Goal: Information Seeking & Learning: Learn about a topic

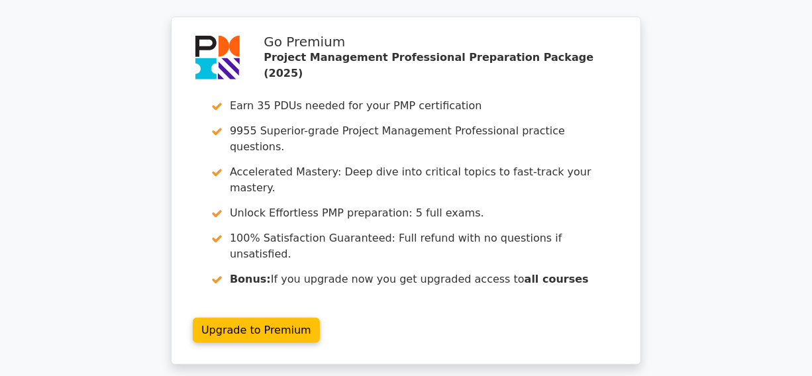
scroll to position [2514, 0]
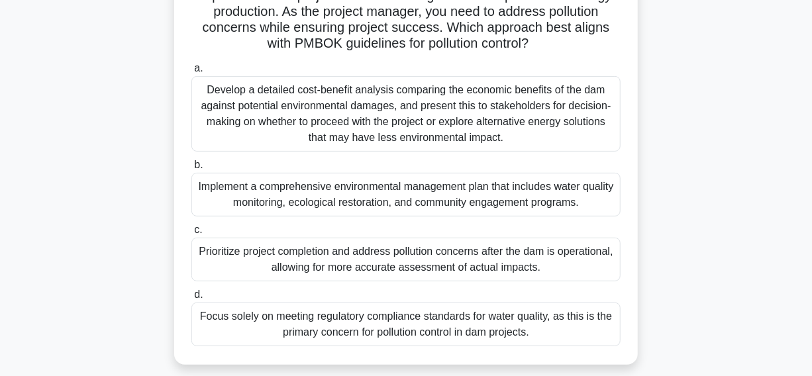
scroll to position [180, 0]
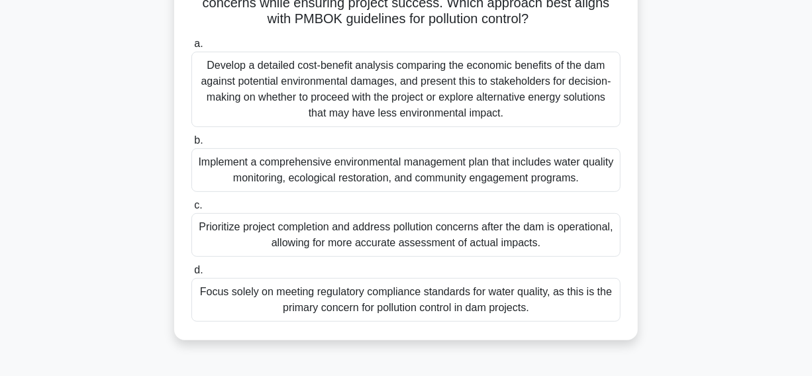
click at [225, 175] on div "Implement a comprehensive environmental management plan that includes water qua…" at bounding box center [405, 170] width 429 height 44
click at [191, 145] on input "b. Implement a comprehensive environmental management plan that includes water …" at bounding box center [191, 140] width 0 height 9
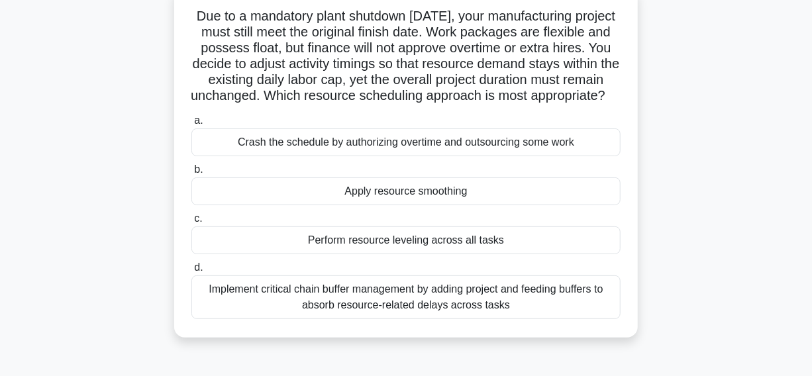
scroll to position [120, 0]
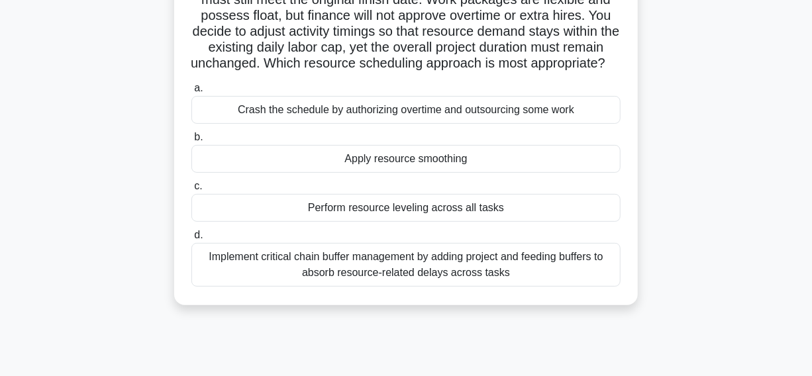
click at [288, 173] on div "Apply resource smoothing" at bounding box center [405, 159] width 429 height 28
click at [191, 142] on input "b. Apply resource smoothing" at bounding box center [191, 137] width 0 height 9
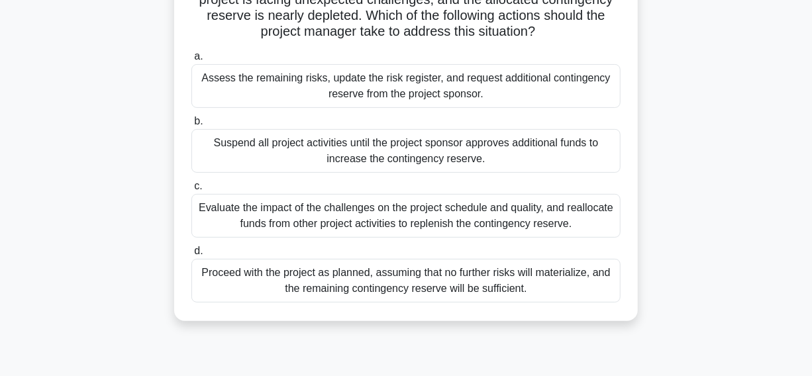
drag, startPoint x: 51, startPoint y: 218, endPoint x: 578, endPoint y: 225, distance: 527.1
click at [578, 225] on div "During the project execution phase, the project manager notices that the projec…" at bounding box center [405, 149] width 755 height 383
copy div "Evaluate the impact of the challenges on the project schedule and quality, and …"
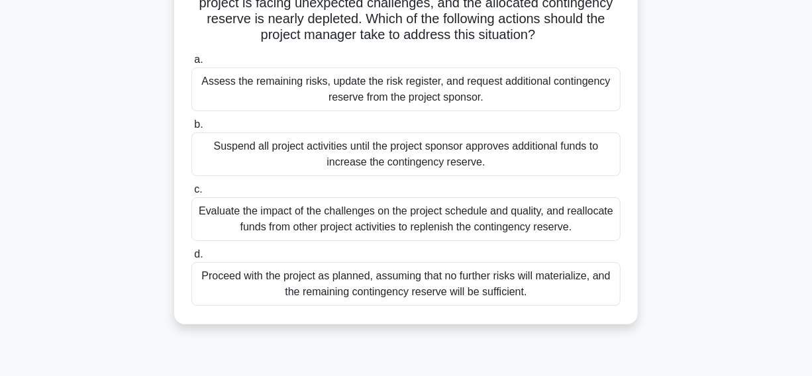
click at [58, 263] on div "During the project execution phase, the project manager notices that the projec…" at bounding box center [405, 149] width 755 height 383
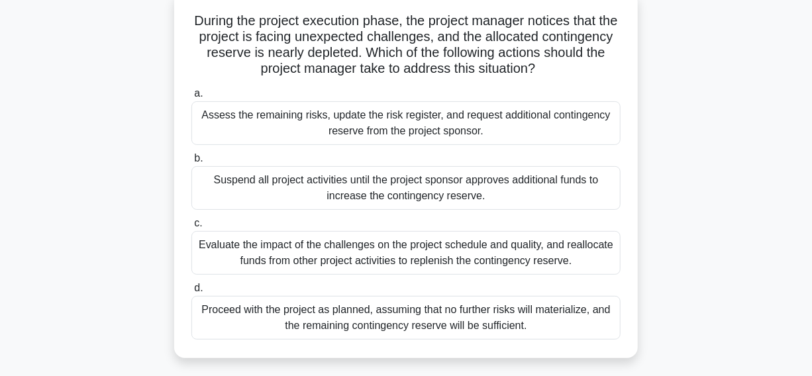
scroll to position [60, 0]
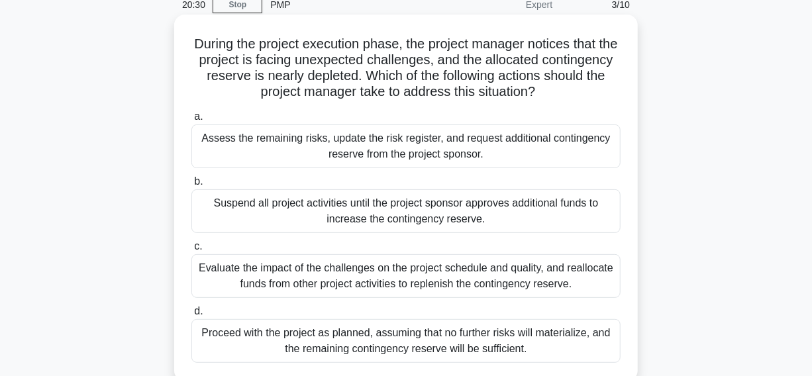
click at [211, 278] on div "Evaluate the impact of the challenges on the project schedule and quality, and …" at bounding box center [405, 276] width 429 height 44
click at [191, 251] on input "c. Evaluate the impact of the challenges on the project schedule and quality, a…" at bounding box center [191, 246] width 0 height 9
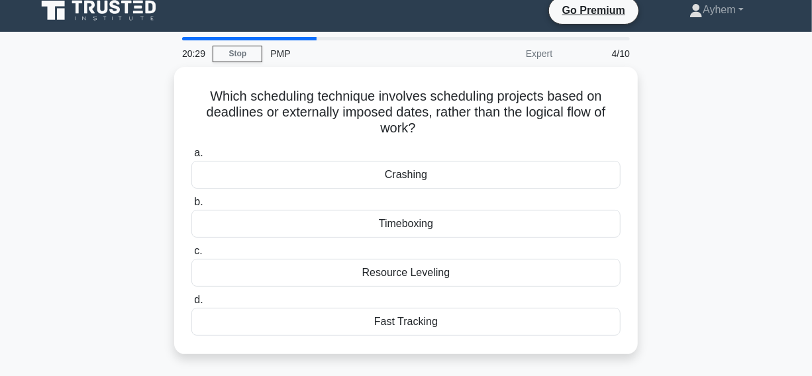
scroll to position [0, 0]
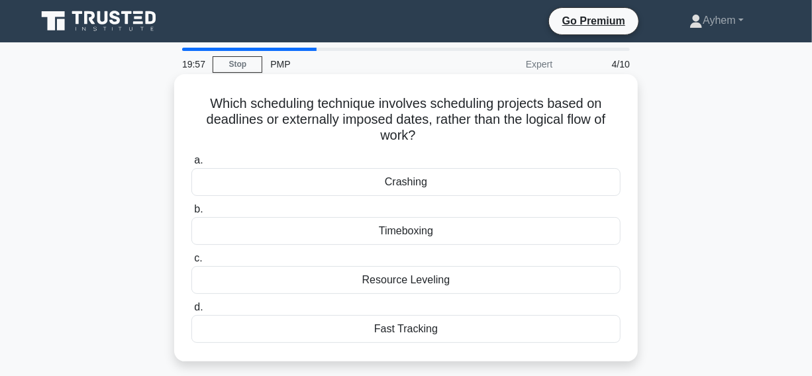
click at [330, 230] on div "Timeboxing" at bounding box center [405, 231] width 429 height 28
click at [191, 214] on input "b. Timeboxing" at bounding box center [191, 209] width 0 height 9
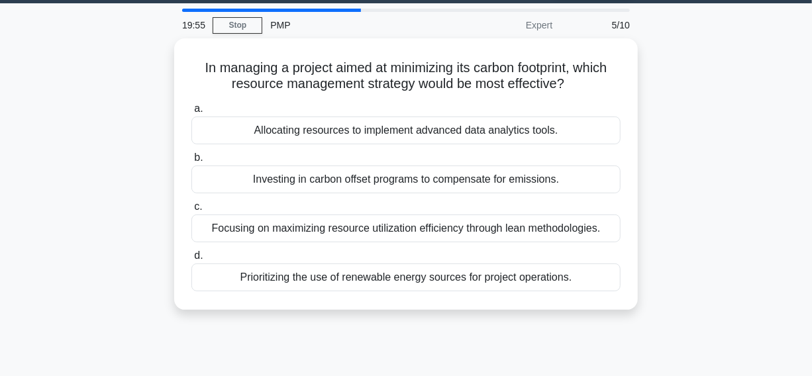
scroll to position [60, 0]
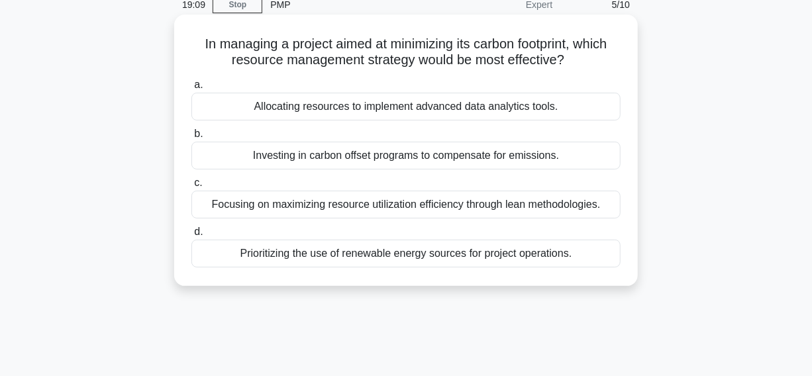
drag, startPoint x: 124, startPoint y: 156, endPoint x: 587, endPoint y: 154, distance: 462.9
click at [587, 154] on div "In managing a project aimed at minimizing its carbon footprint, which resource …" at bounding box center [405, 161] width 755 height 287
copy div "Investing in carbon offset programs to compensate for emissions."
click at [193, 158] on div "Investing in carbon offset programs to compensate for emissions." at bounding box center [405, 156] width 429 height 28
click at [191, 138] on input "b. Investing in carbon offset programs to compensate for emissions." at bounding box center [191, 134] width 0 height 9
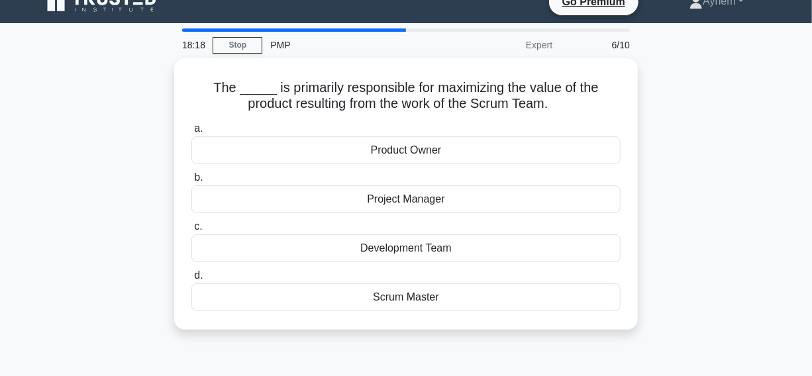
scroll to position [0, 0]
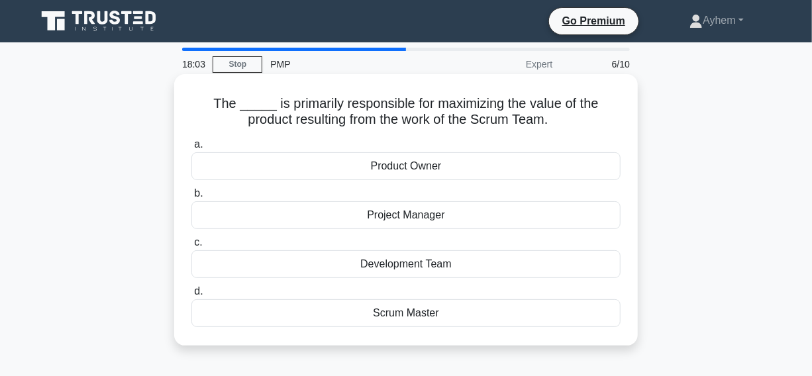
click at [330, 165] on div "Product Owner" at bounding box center [405, 166] width 429 height 28
click at [191, 149] on input "a. Product Owner" at bounding box center [191, 144] width 0 height 9
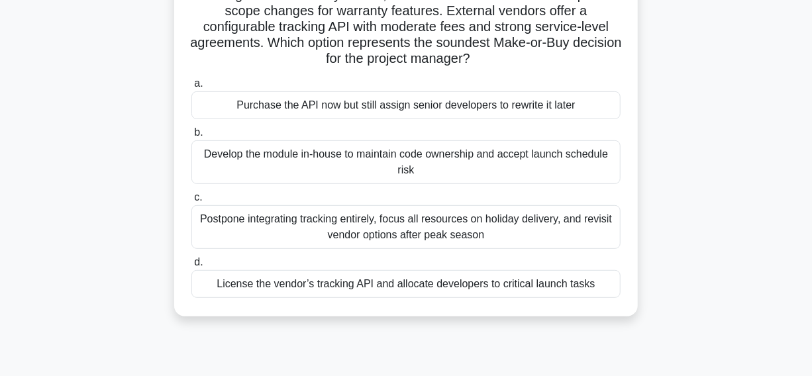
scroll to position [180, 0]
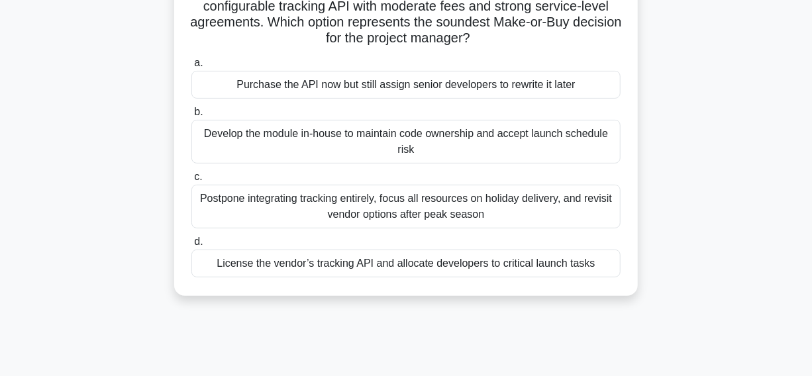
click at [211, 258] on div "License the vendor’s tracking API and allocate developers to critical launch ta…" at bounding box center [405, 264] width 429 height 28
click at [191, 246] on input "d. License the vendor’s tracking API and allocate developers to critical launch…" at bounding box center [191, 242] width 0 height 9
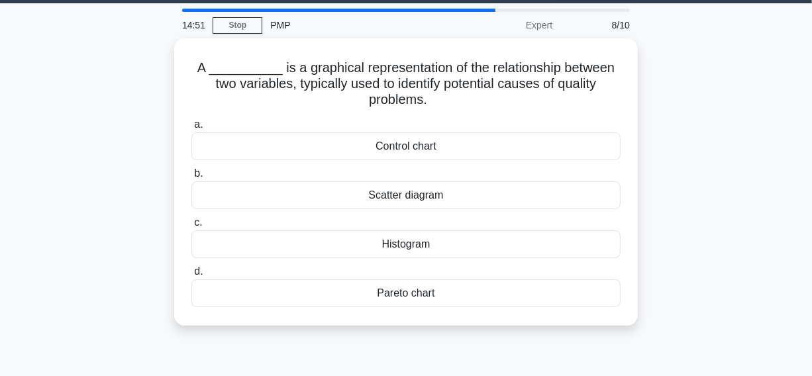
scroll to position [60, 0]
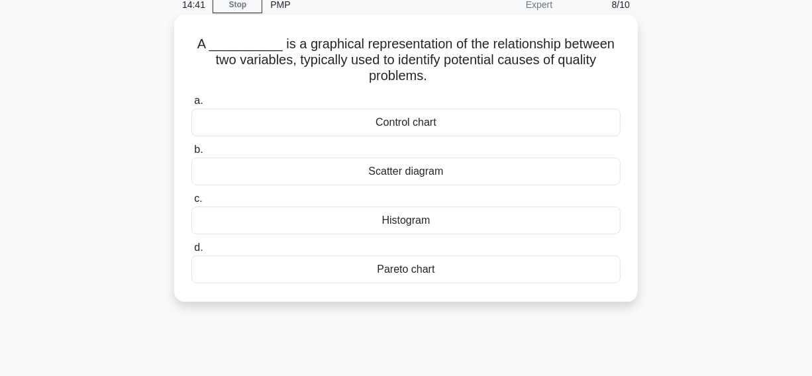
click at [313, 181] on div "Scatter diagram" at bounding box center [405, 172] width 429 height 28
click at [191, 154] on input "b. Scatter diagram" at bounding box center [191, 150] width 0 height 9
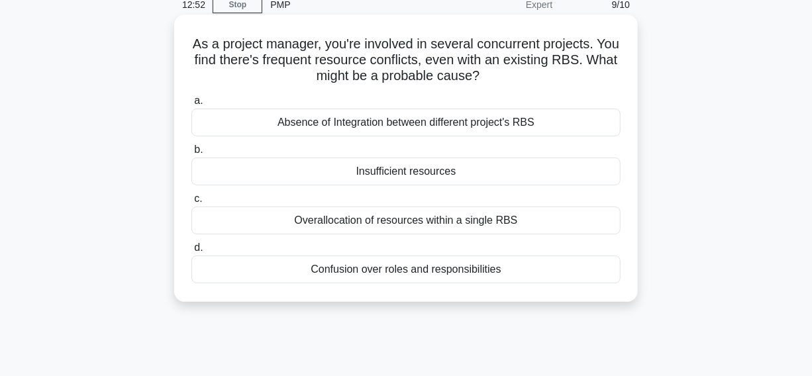
click at [258, 126] on div "Absence of Integration between different project's RBS" at bounding box center [405, 123] width 429 height 28
click at [191, 105] on input "a. Absence of Integration between different project's RBS" at bounding box center [191, 101] width 0 height 9
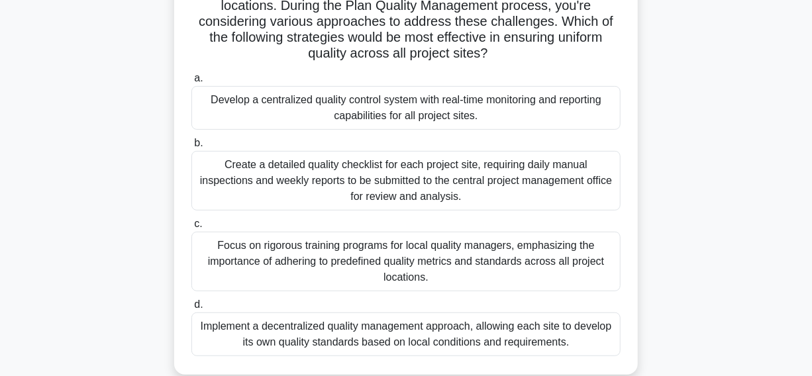
scroll to position [180, 0]
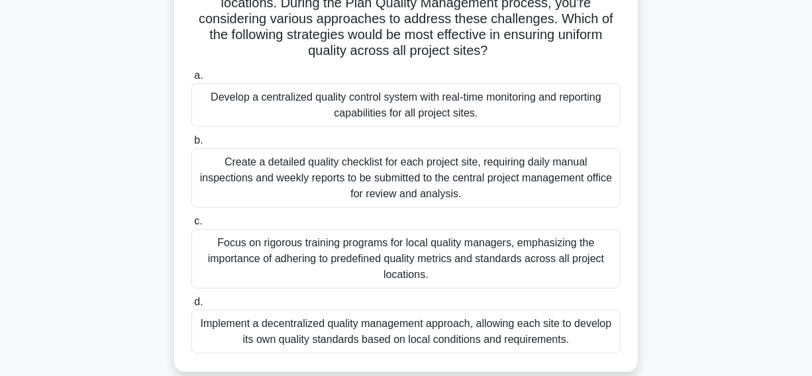
drag, startPoint x: 252, startPoint y: 113, endPoint x: 230, endPoint y: 116, distance: 22.0
click at [250, 113] on div "Develop a centralized quality control system with real-time monitoring and repo…" at bounding box center [405, 105] width 429 height 44
click at [191, 80] on input "a. Develop a centralized quality control system with real-time monitoring and r…" at bounding box center [191, 76] width 0 height 9
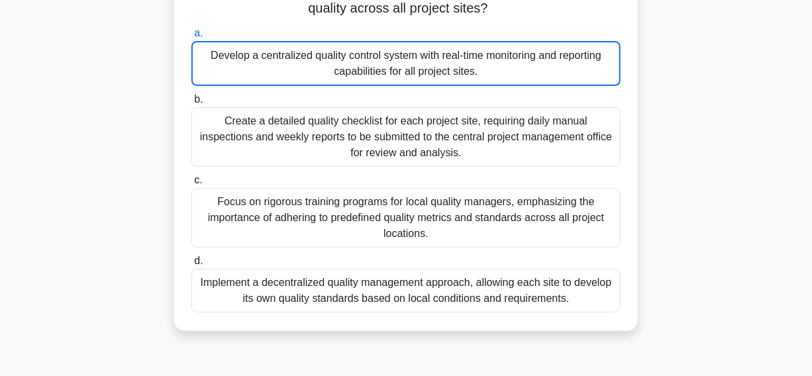
scroll to position [106, 0]
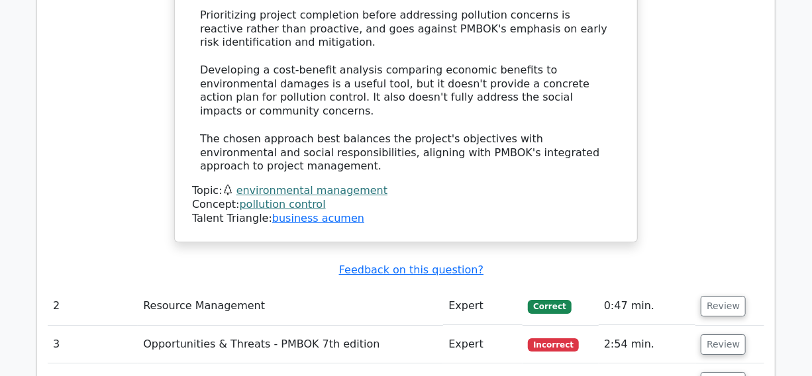
scroll to position [2106, 0]
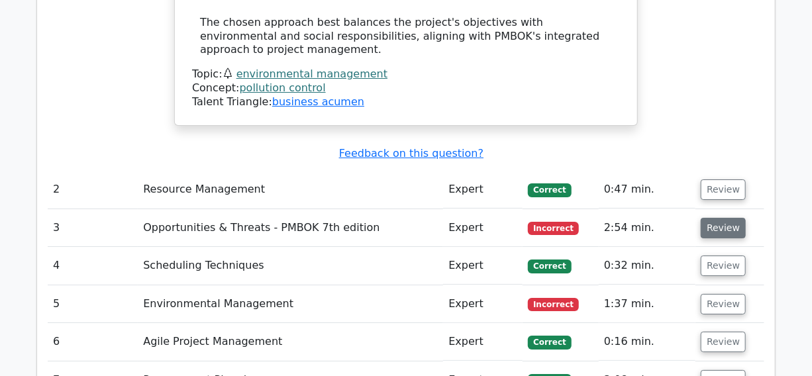
click at [721, 218] on button "Review" at bounding box center [723, 228] width 45 height 21
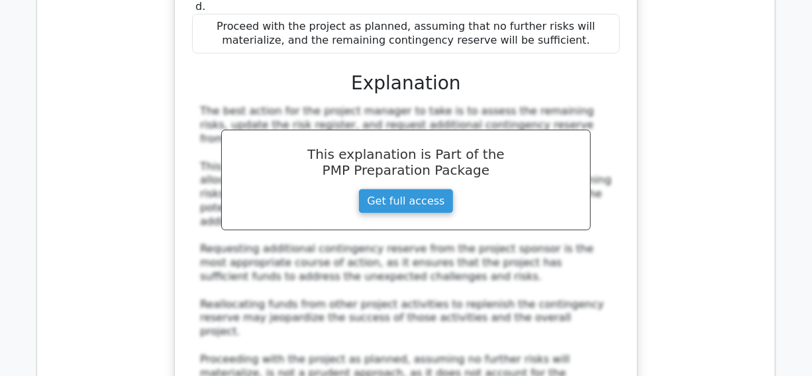
scroll to position [2889, 0]
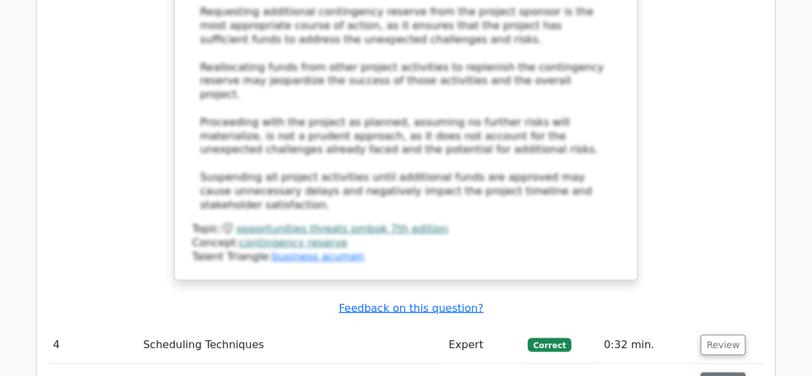
click at [722, 373] on button "Review" at bounding box center [723, 383] width 45 height 21
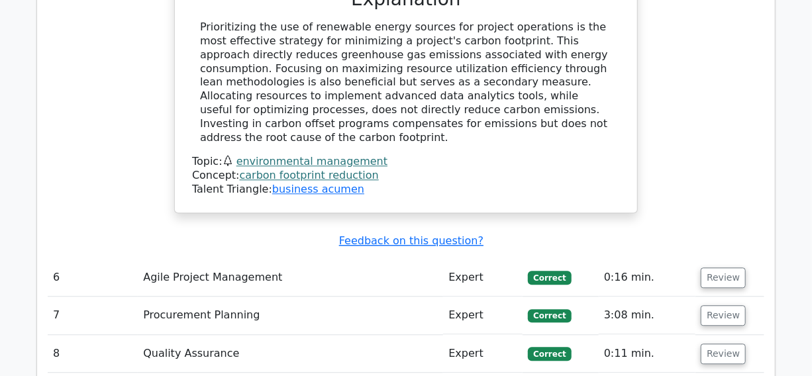
scroll to position [3431, 0]
